Goal: Task Accomplishment & Management: Manage account settings

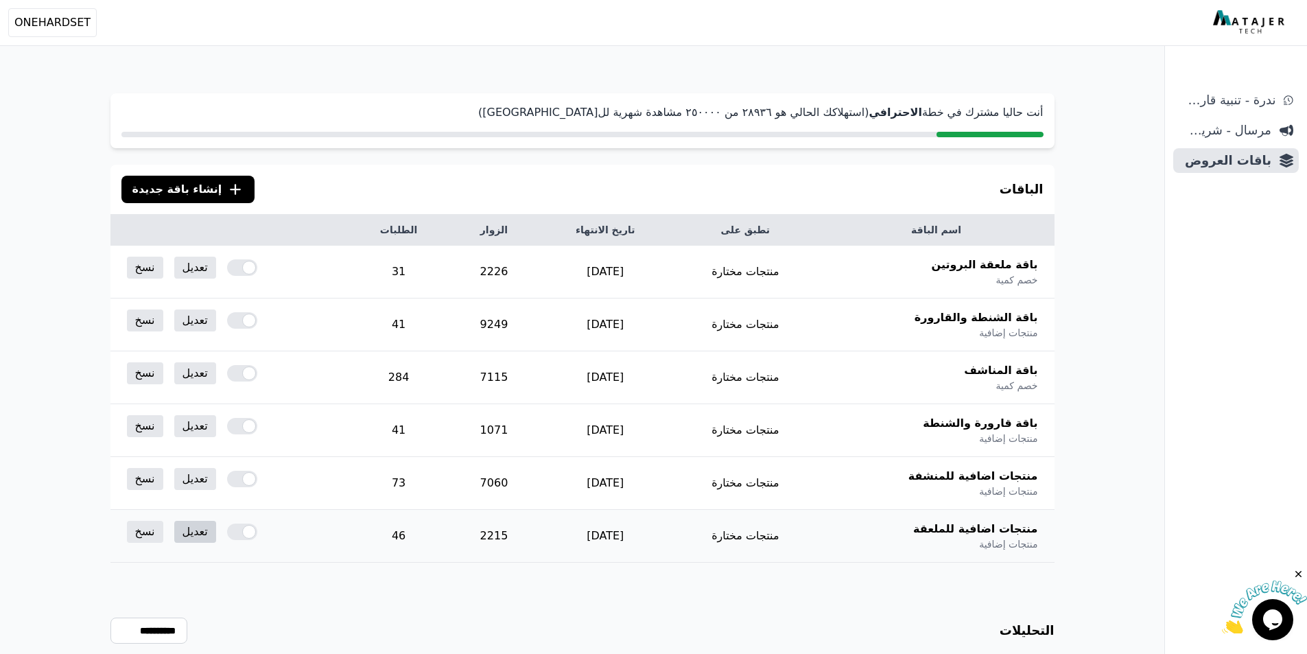
click at [204, 539] on link "تعديل" at bounding box center [195, 532] width 42 height 22
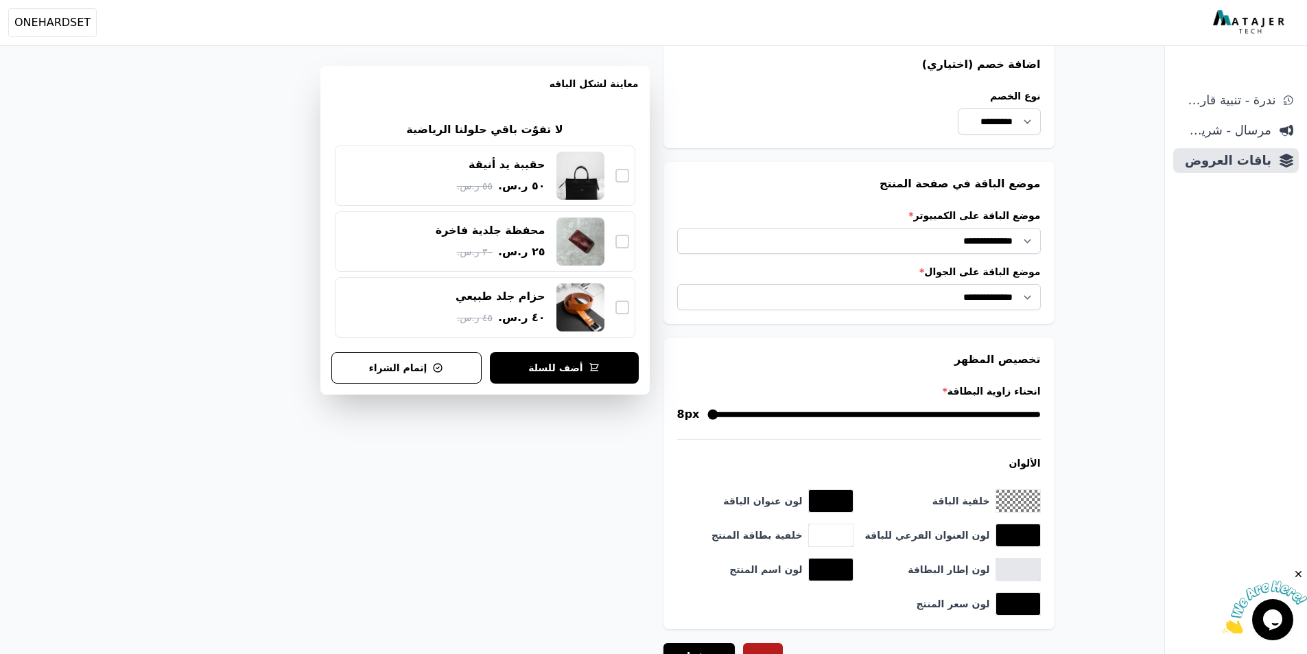
scroll to position [1029, 0]
